Goal: Find specific page/section: Find specific page/section

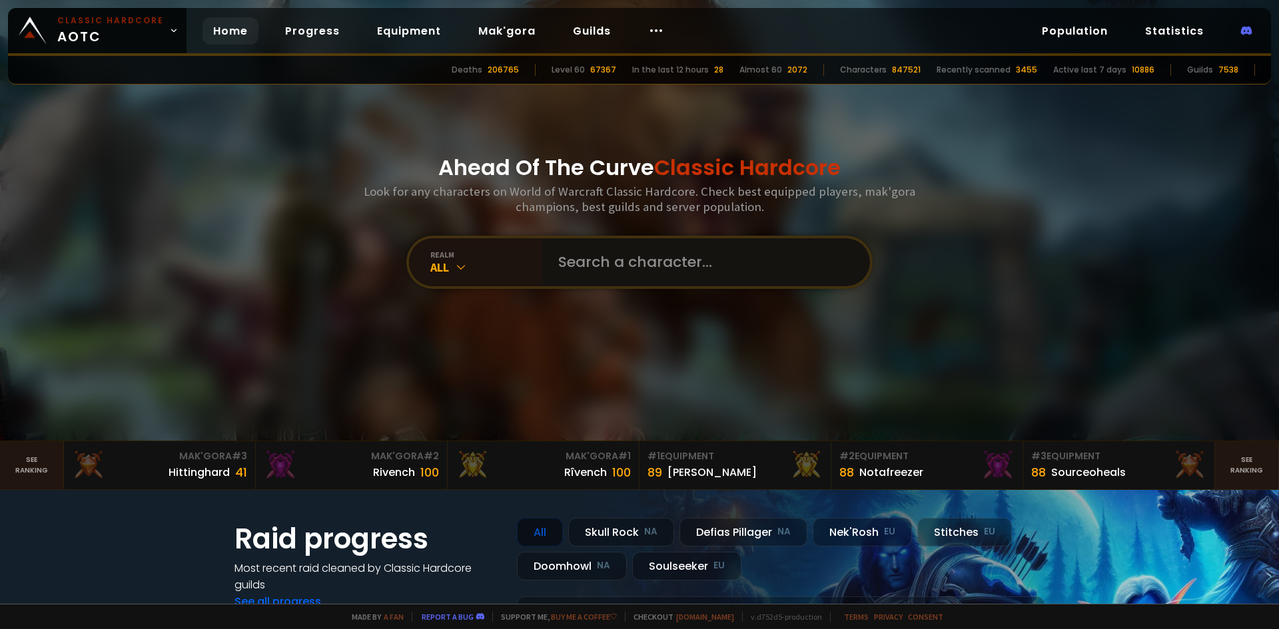
click at [567, 267] on input "text" at bounding box center [702, 262] width 304 height 48
type input "mairiin"
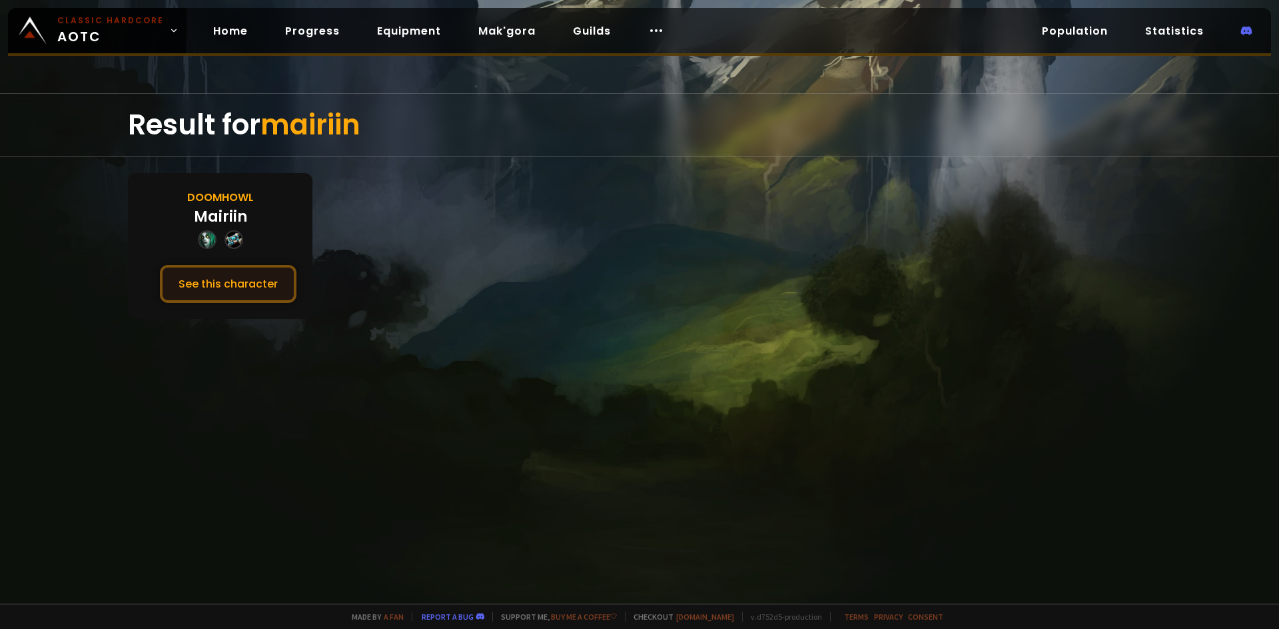
click at [257, 282] on button "See this character" at bounding box center [228, 284] width 137 height 38
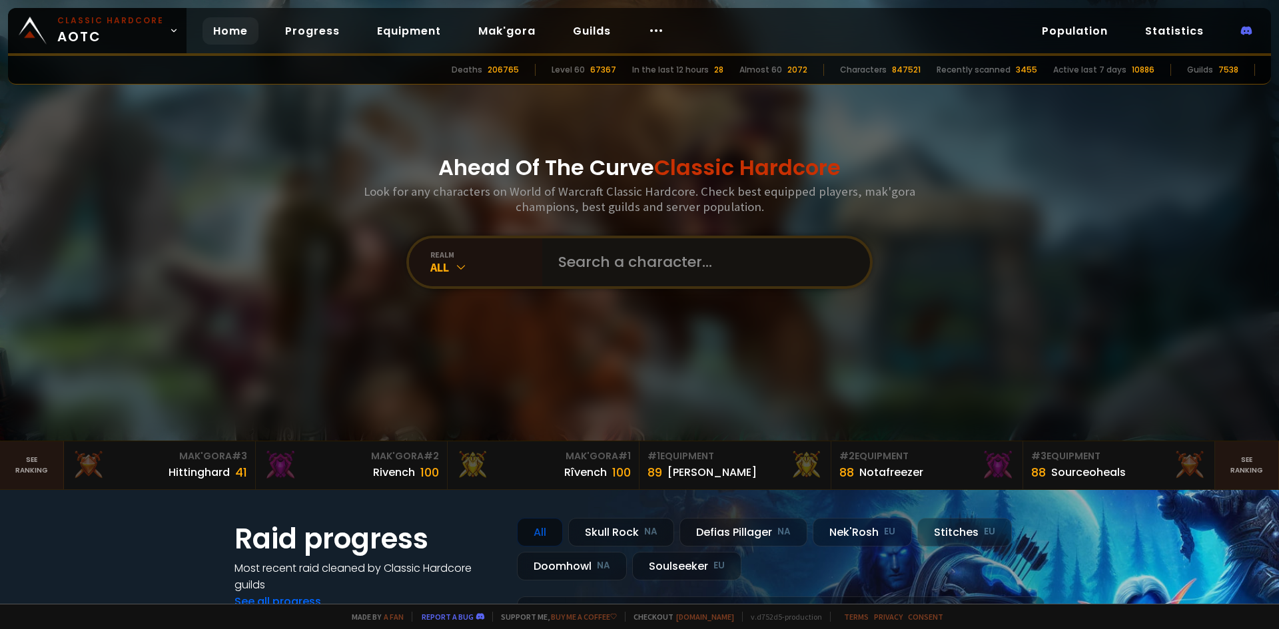
click at [623, 259] on input "text" at bounding box center [702, 262] width 304 height 48
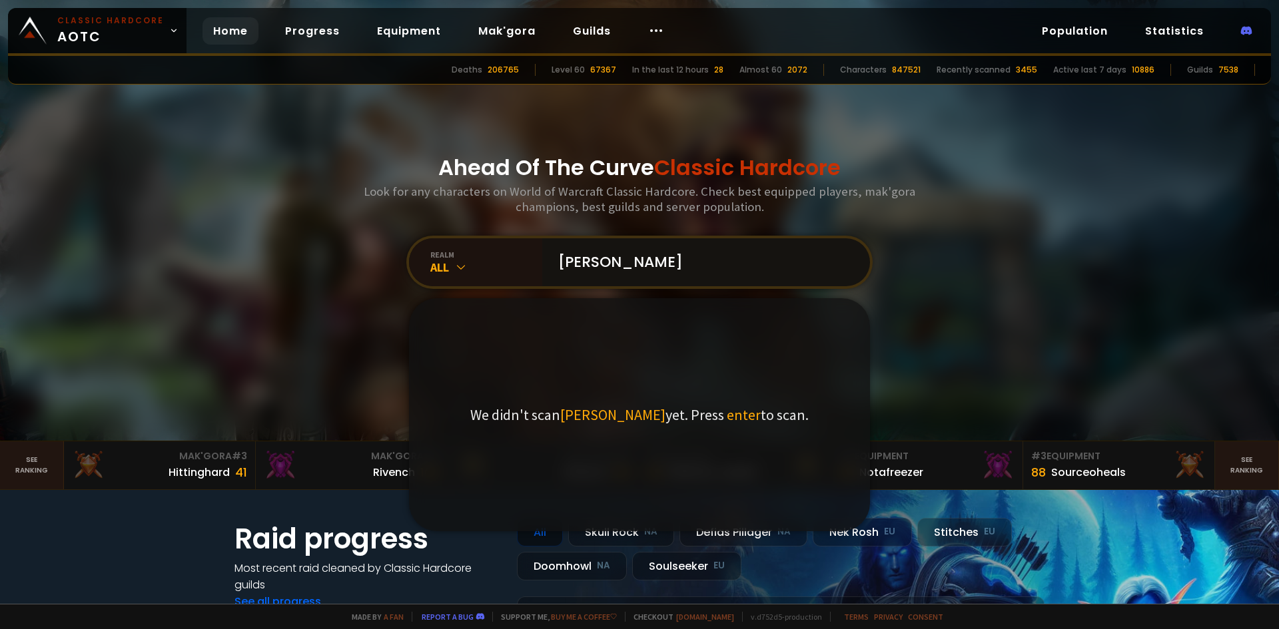
type input "ARIHANA"
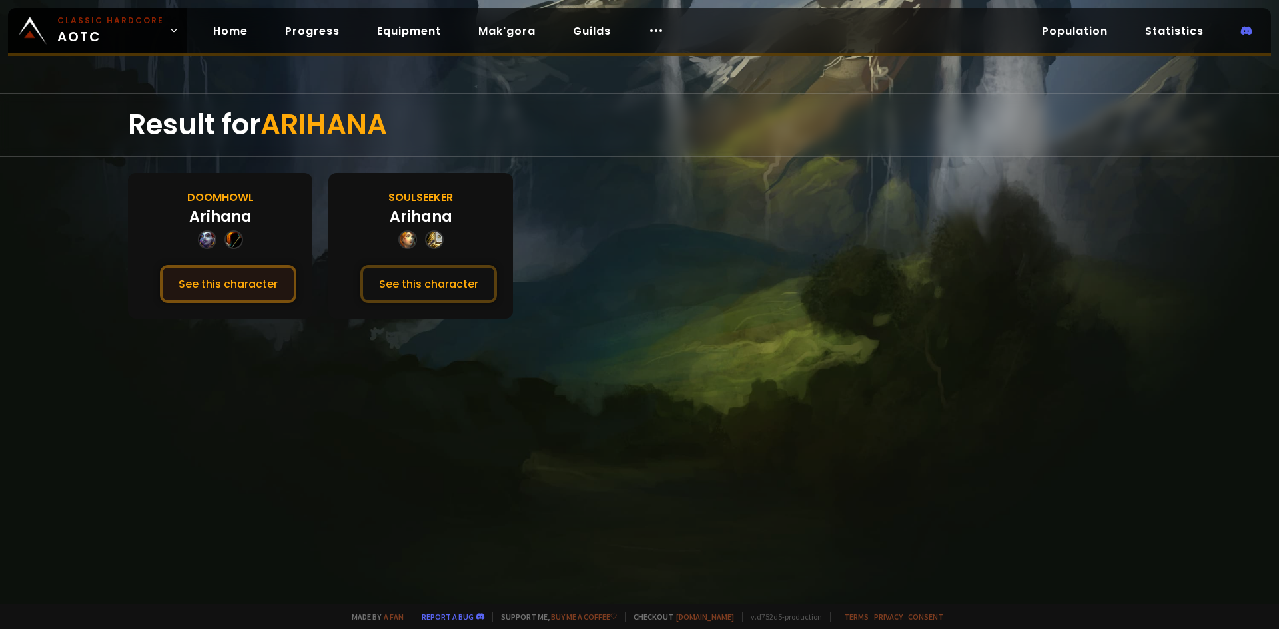
click at [252, 282] on button "See this character" at bounding box center [228, 284] width 137 height 38
